Goal: Task Accomplishment & Management: Manage account settings

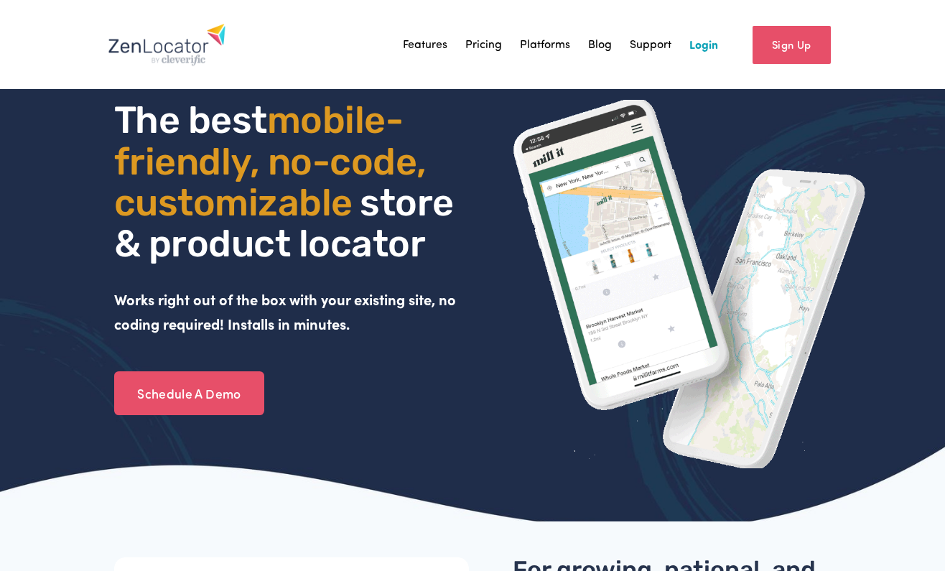
click at [691, 52] on link "Login" at bounding box center [703, 45] width 29 height 22
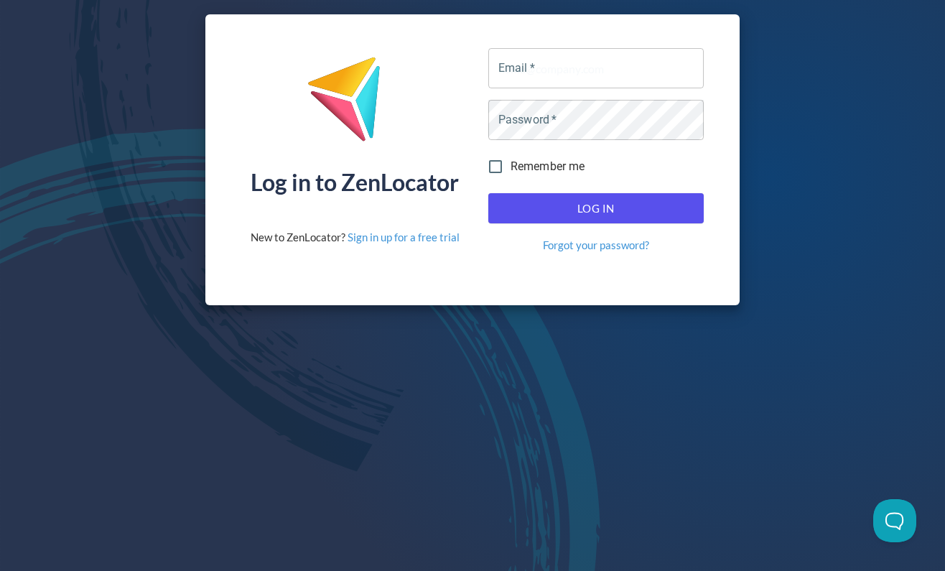
click at [556, 169] on span "Remember me" at bounding box center [548, 166] width 75 height 17
click at [511, 169] on input "Remember me" at bounding box center [495, 167] width 30 height 30
checkbox input "true"
click at [587, 75] on input "Email   *" at bounding box center [595, 68] width 215 height 40
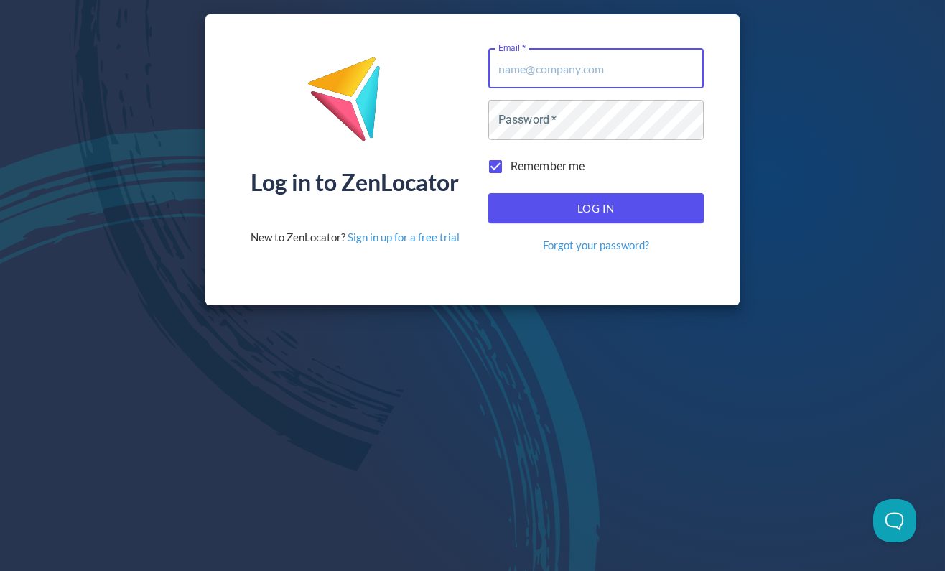
type input "[EMAIL_ADDRESS][DOMAIN_NAME]"
click at [595, 208] on button "Log In" at bounding box center [595, 208] width 215 height 30
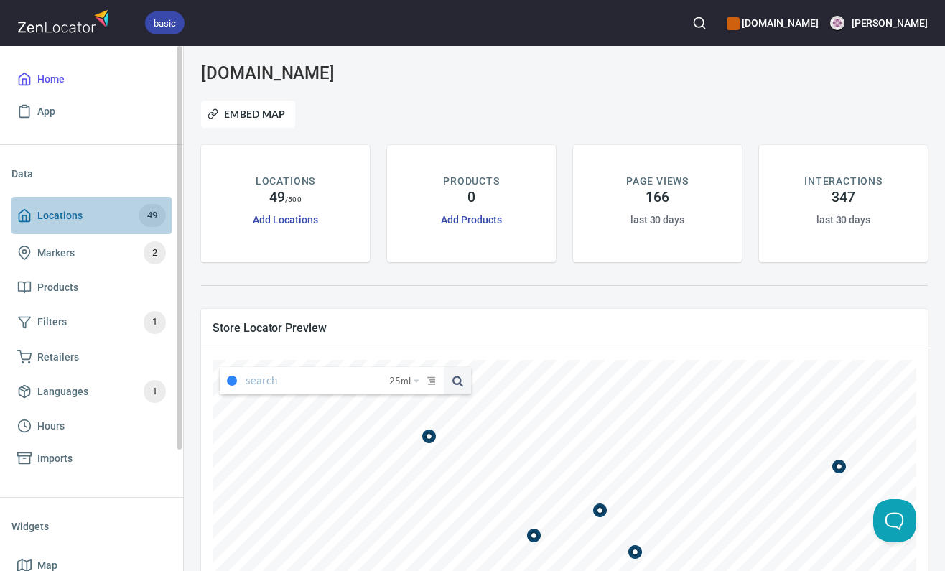
click at [55, 222] on span "Locations" at bounding box center [59, 216] width 45 height 18
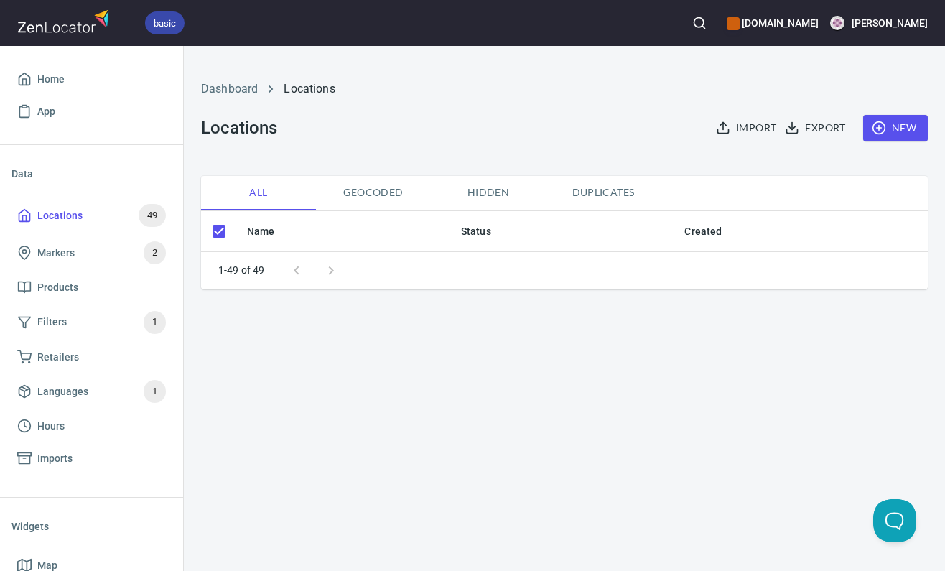
checkbox input "false"
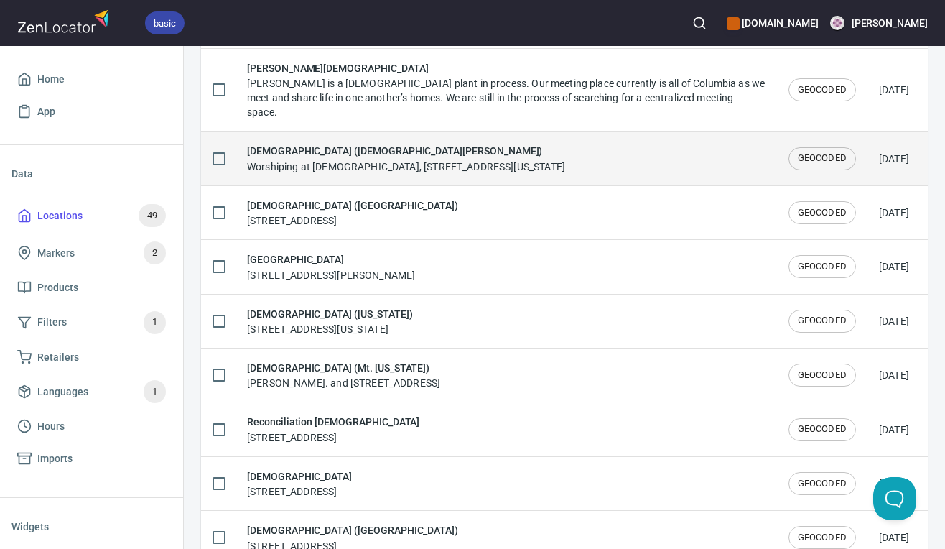
scroll to position [2142, 0]
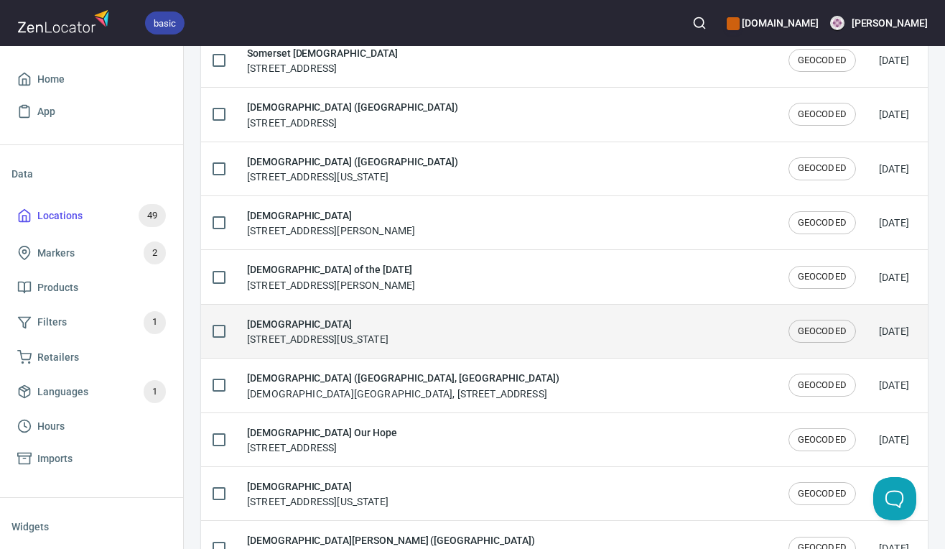
click at [338, 316] on h6 "[DEMOGRAPHIC_DATA]" at bounding box center [317, 324] width 141 height 16
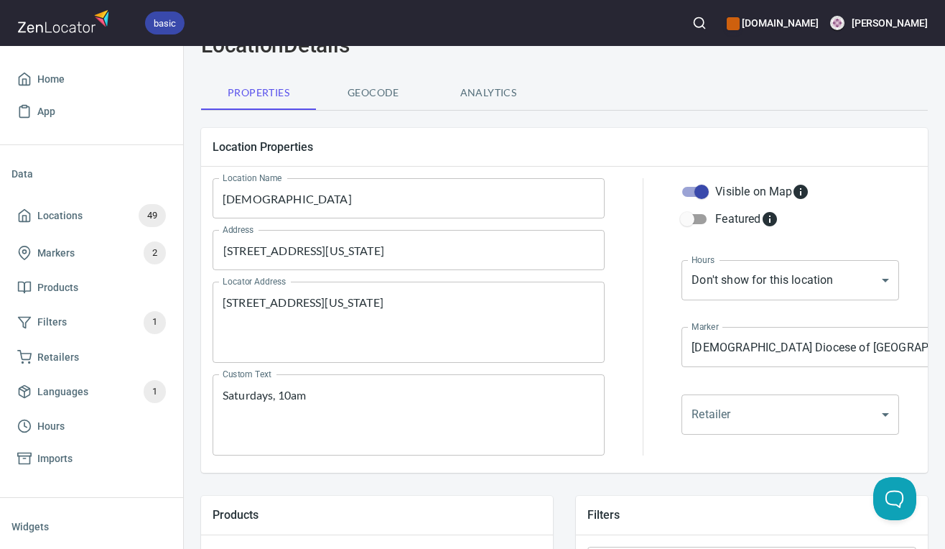
scroll to position [71, 1]
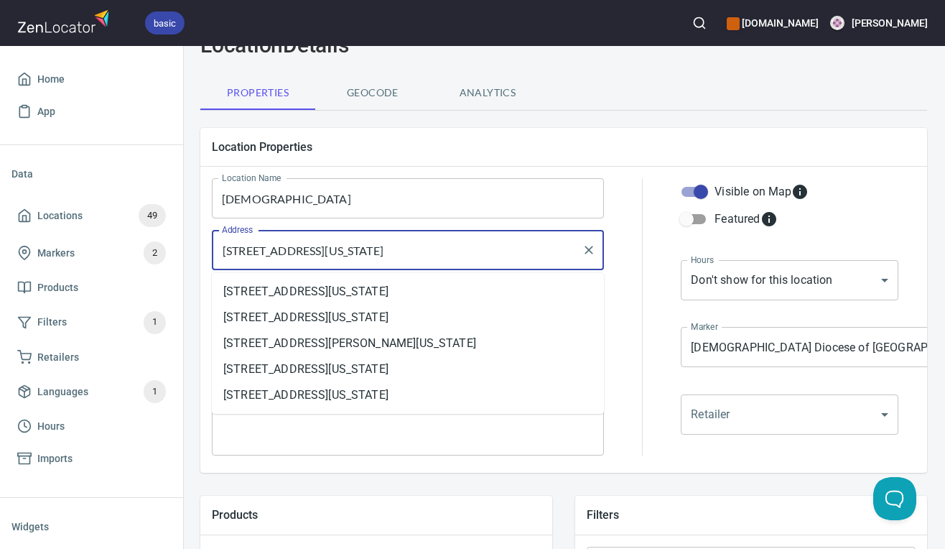
click at [289, 247] on input "[STREET_ADDRESS][US_STATE]" at bounding box center [397, 249] width 358 height 27
paste input "[DEMOGRAPHIC_DATA] of the Master is located at [STREET_ADDRESS][PERSON_NAME][PE…"
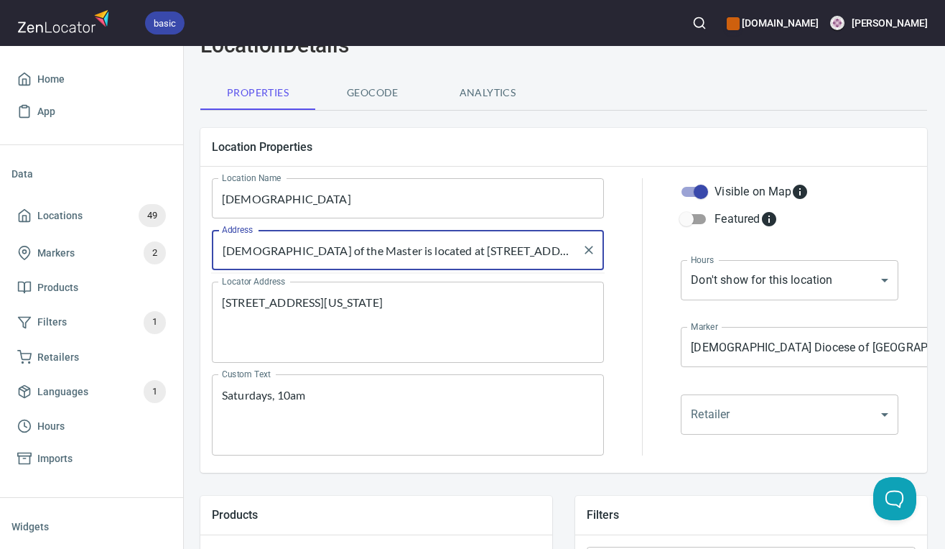
click at [308, 249] on input "[DEMOGRAPHIC_DATA] of the Master is located at [STREET_ADDRESS][PERSON_NAME][PE…" at bounding box center [397, 249] width 358 height 27
drag, startPoint x: 308, startPoint y: 249, endPoint x: 370, endPoint y: 249, distance: 61.8
click at [370, 249] on input "[DEMOGRAPHIC_DATA] of the Master is located at [STREET_ADDRESS][PERSON_NAME][PE…" at bounding box center [397, 249] width 358 height 27
click at [445, 253] on input "[DEMOGRAPHIC_DATA] of the Master, [STREET_ADDRESS][PERSON_NAME][PERSON_NAME]" at bounding box center [397, 249] width 358 height 27
click at [225, 250] on input "[DEMOGRAPHIC_DATA] of the Master, [STREET_ADDRESS][PERSON_NAME][PERSON_NAME]" at bounding box center [397, 249] width 358 height 27
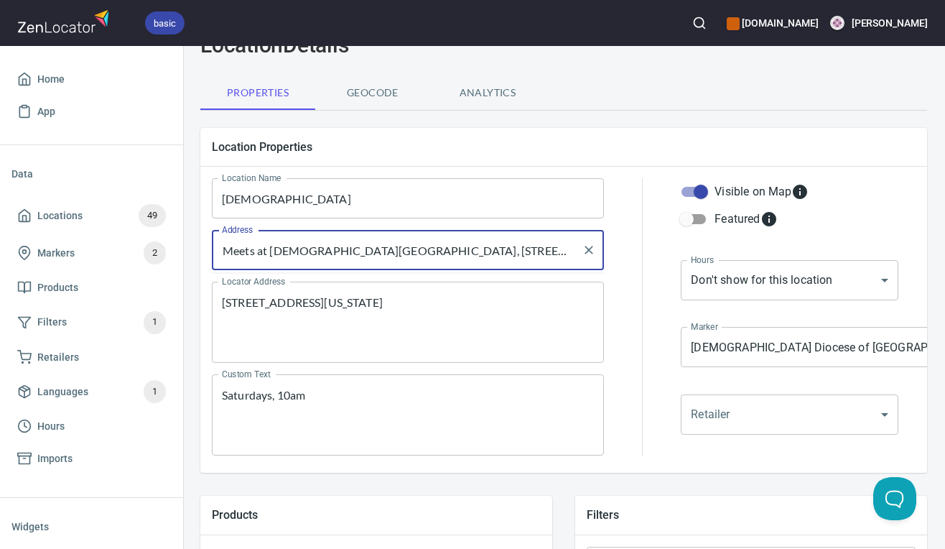
type input "Meets at [DEMOGRAPHIC_DATA][GEOGRAPHIC_DATA], [STREET_ADDRESS][PERSON_NAME][PER…"
click at [259, 305] on textarea "[STREET_ADDRESS][US_STATE]" at bounding box center [408, 322] width 372 height 55
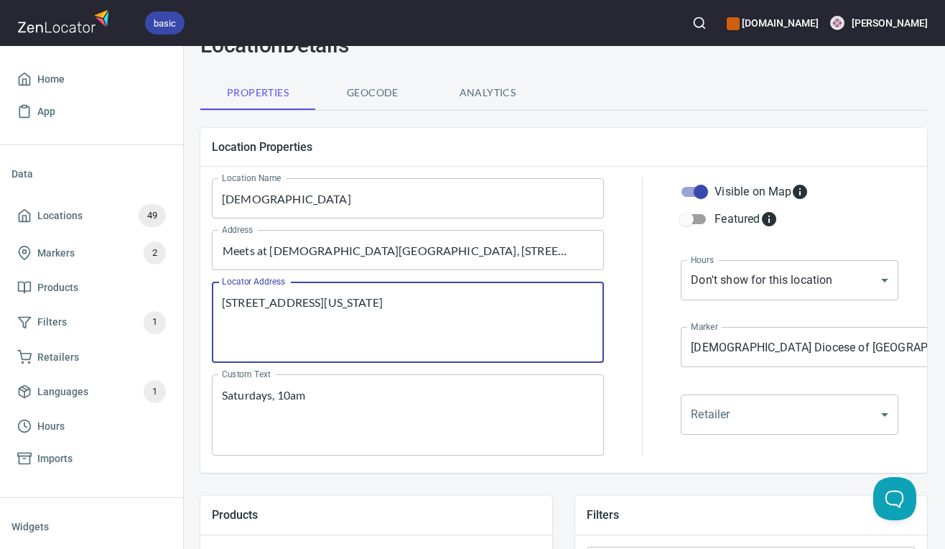
click at [259, 305] on textarea "[STREET_ADDRESS][US_STATE]" at bounding box center [408, 322] width 372 height 55
paste textarea "Meets at [DEMOGRAPHIC_DATA][GEOGRAPHIC_DATA], [STREET_ADDRESS][PERSON_NAME][PER…"
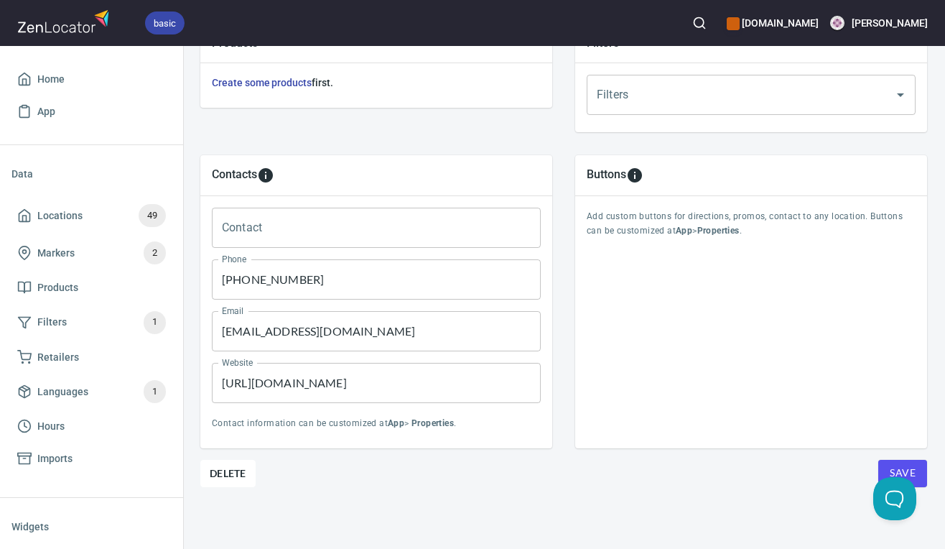
scroll to position [542, 1]
type textarea "Meets at [DEMOGRAPHIC_DATA][GEOGRAPHIC_DATA], [STREET_ADDRESS][PERSON_NAME][PER…"
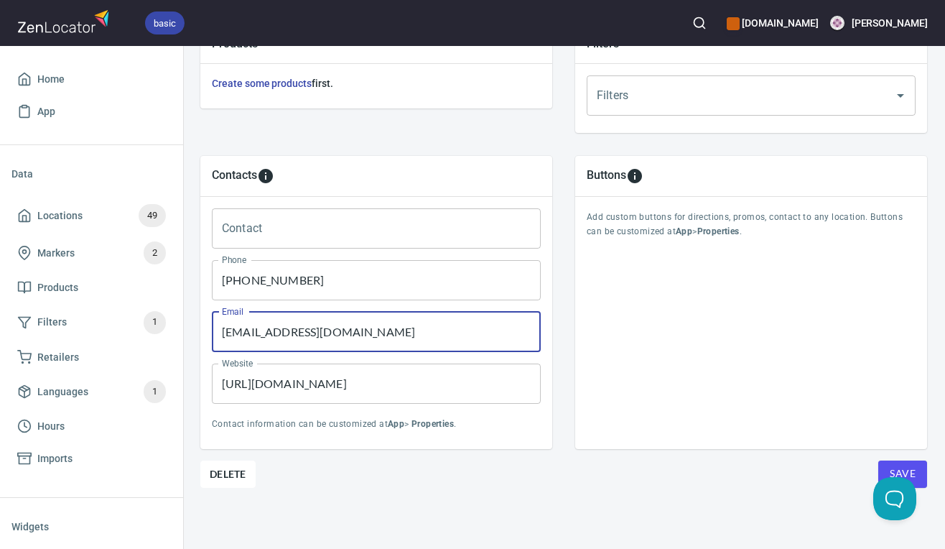
drag, startPoint x: 269, startPoint y: 332, endPoint x: 199, endPoint y: 332, distance: 69.7
type input "[EMAIL_ADDRESS][DOMAIN_NAME]"
click at [637, 397] on div "Buttons Add custom buttons for directions, promos, contact to any location. But…" at bounding box center [751, 302] width 352 height 293
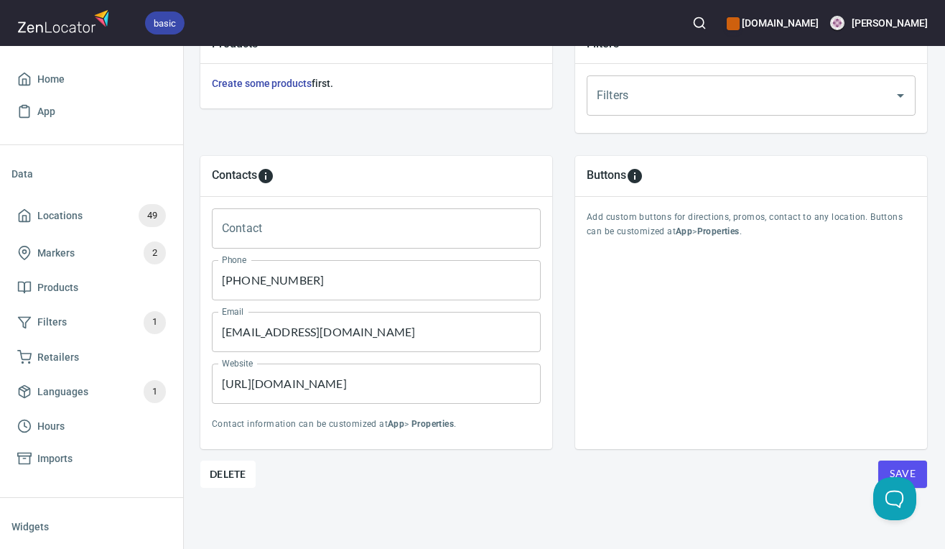
click at [914, 469] on span "Save" at bounding box center [903, 474] width 26 height 18
